Goal: Information Seeking & Learning: Compare options

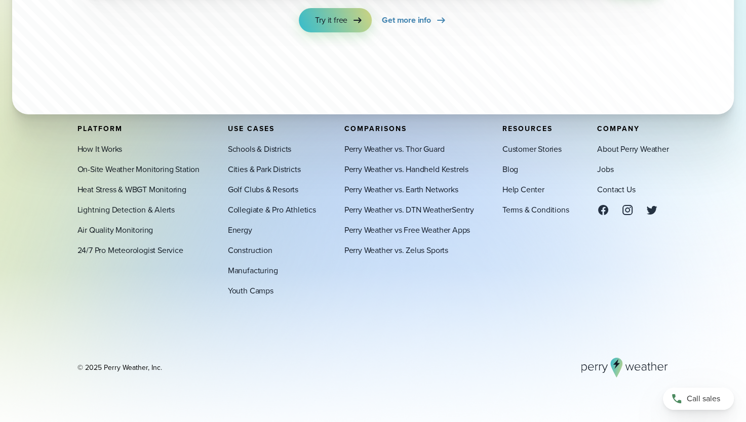
scroll to position [3556, 0]
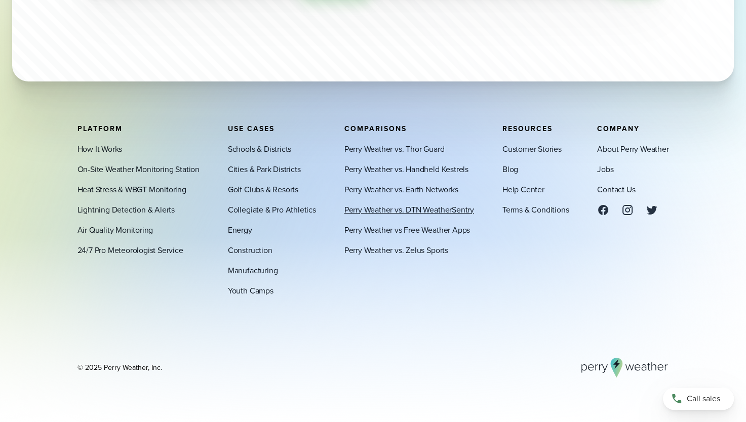
click at [390, 212] on link "Perry Weather vs. DTN WeatherSentry" at bounding box center [409, 210] width 130 height 12
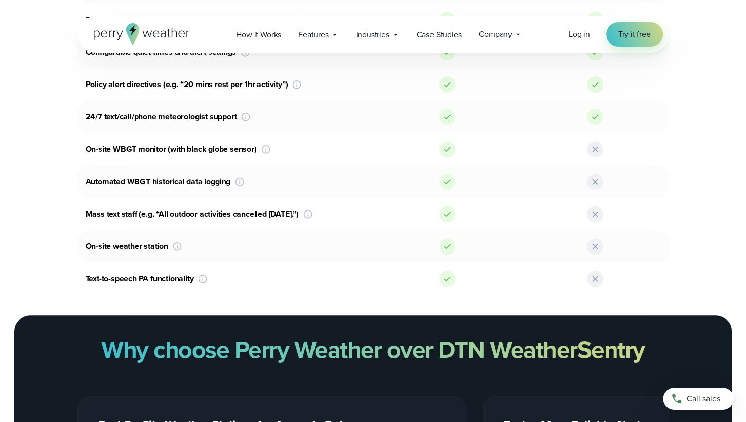
scroll to position [920, 0]
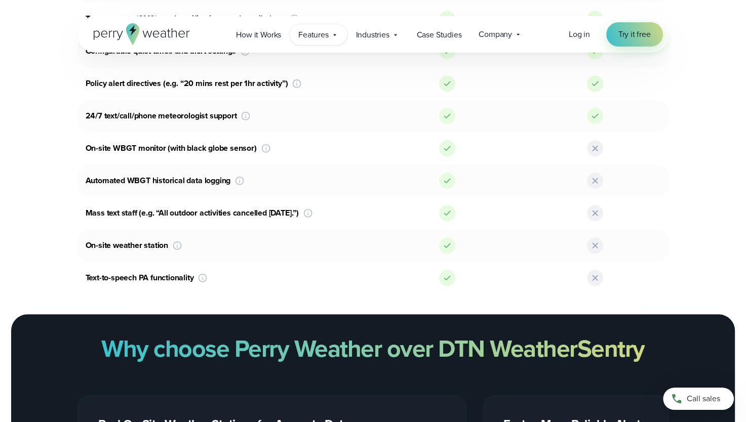
click at [319, 33] on span "Features" at bounding box center [313, 35] width 30 height 12
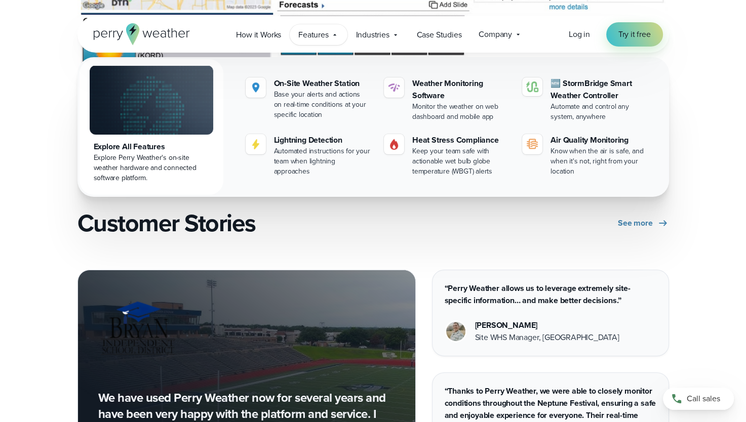
scroll to position [3180, 0]
